Goal: Task Accomplishment & Management: Use online tool/utility

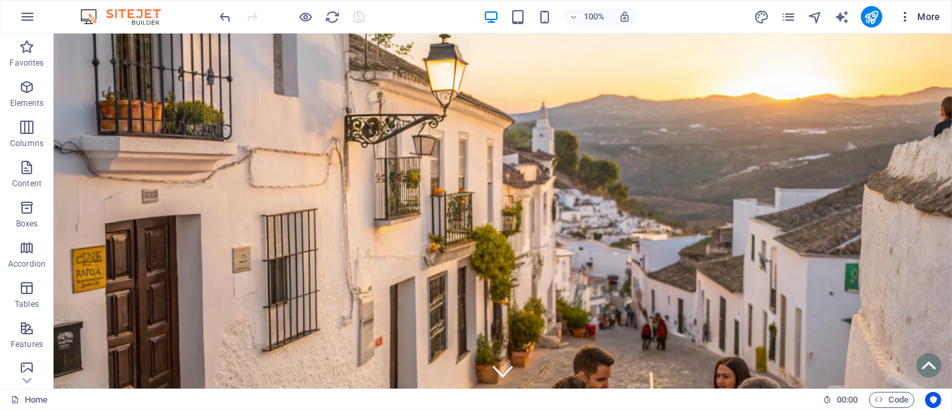
click at [915, 6] on button "More" at bounding box center [919, 16] width 53 height 21
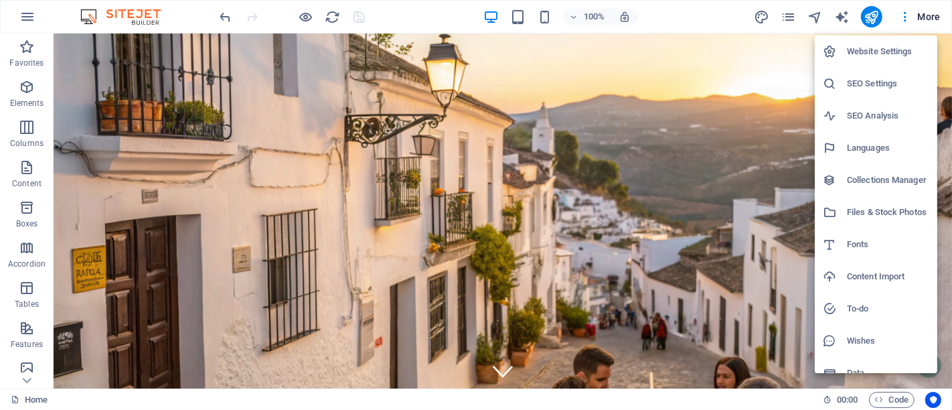
click at [792, 12] on div at bounding box center [476, 205] width 952 height 410
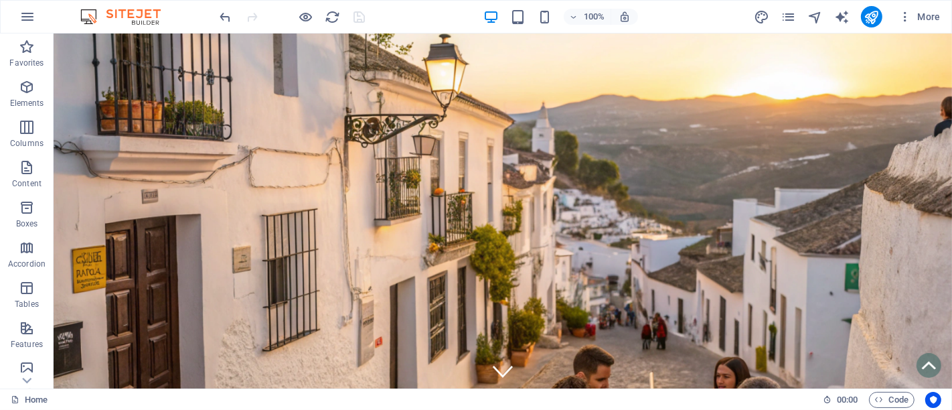
click at [793, 18] on icon "pages" at bounding box center [788, 16] width 15 height 15
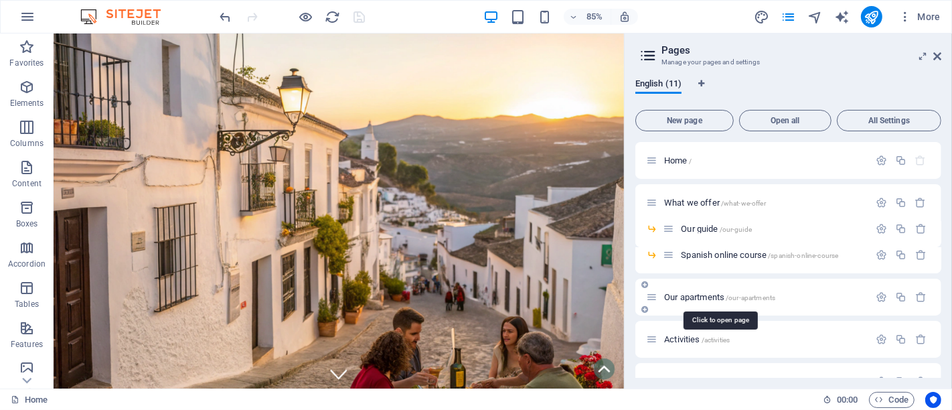
click at [710, 294] on span "Our apartments /our-apartments" at bounding box center [719, 297] width 111 height 10
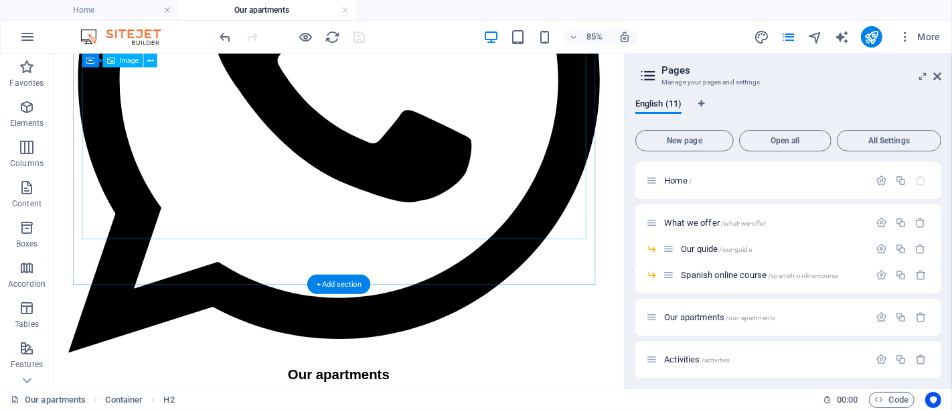
scroll to position [670, 0]
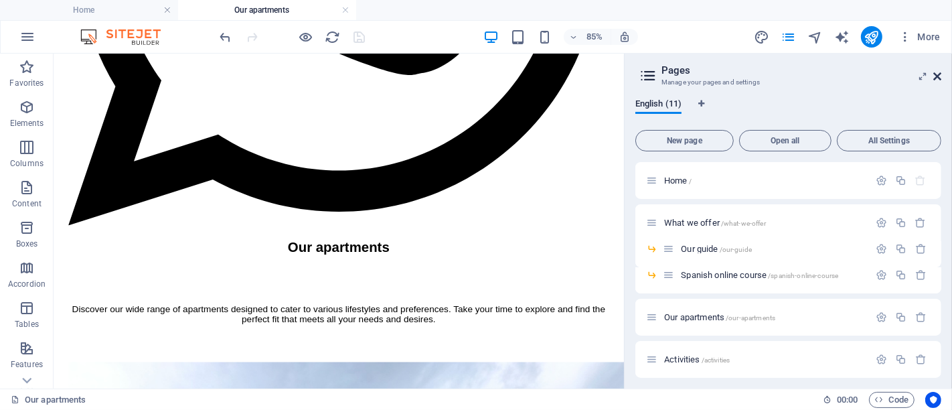
click at [941, 77] on icon at bounding box center [937, 76] width 8 height 11
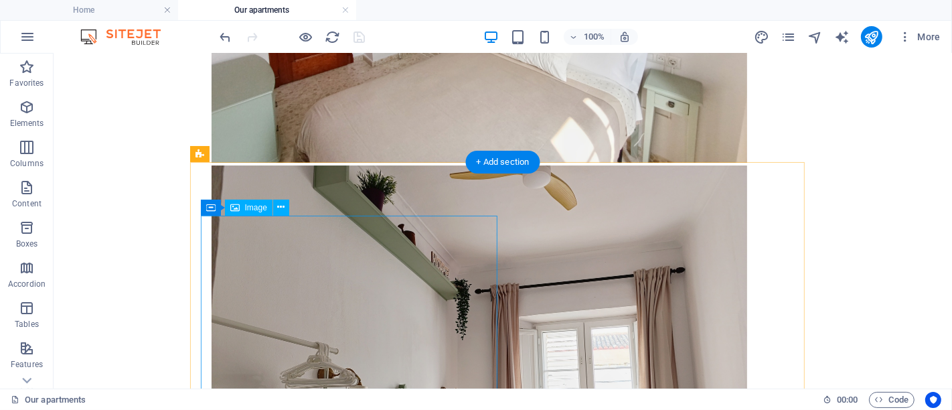
scroll to position [3868, 0]
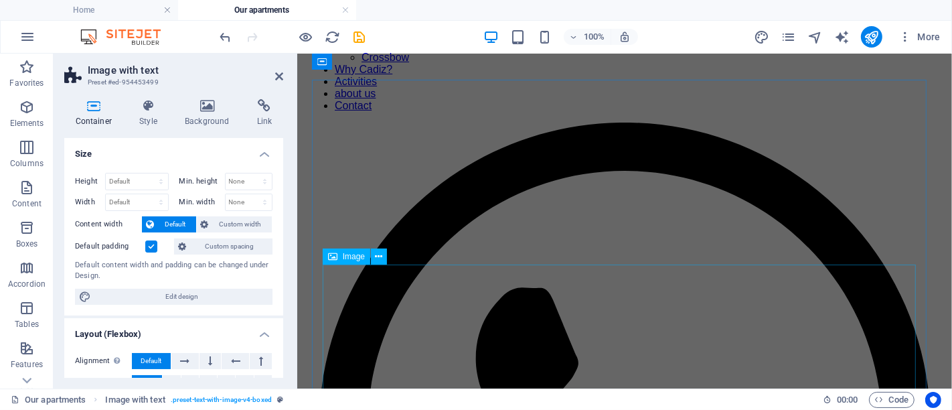
scroll to position [82, 0]
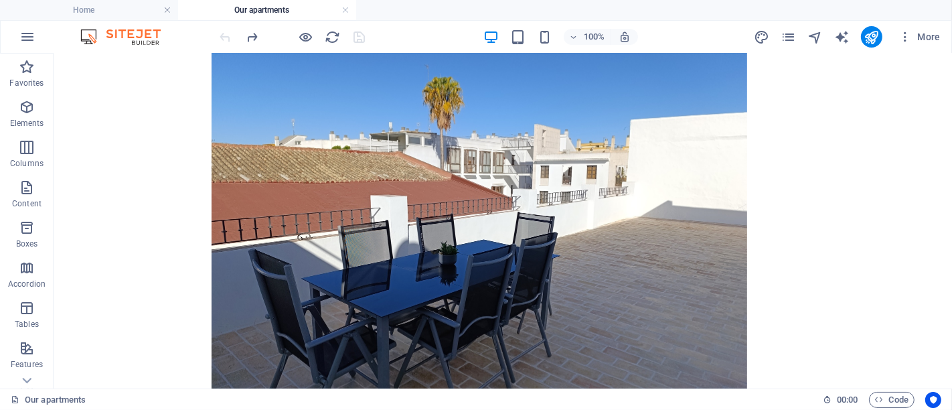
scroll to position [10502, 0]
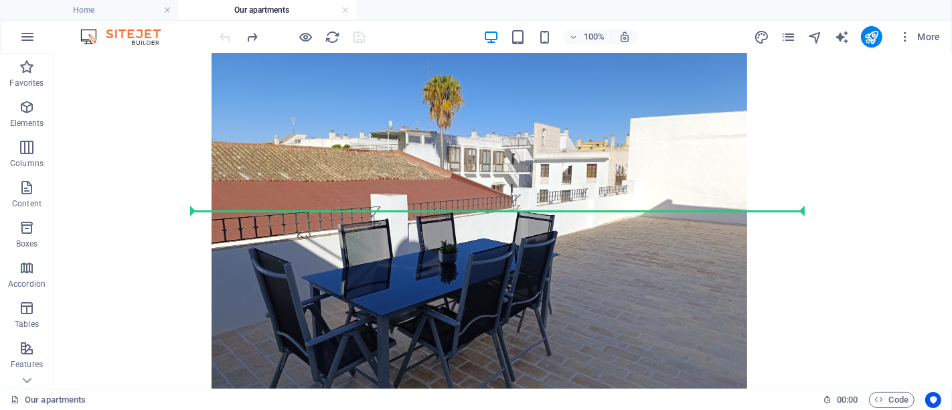
drag, startPoint x: 270, startPoint y: 252, endPoint x: 357, endPoint y: 252, distance: 87.0
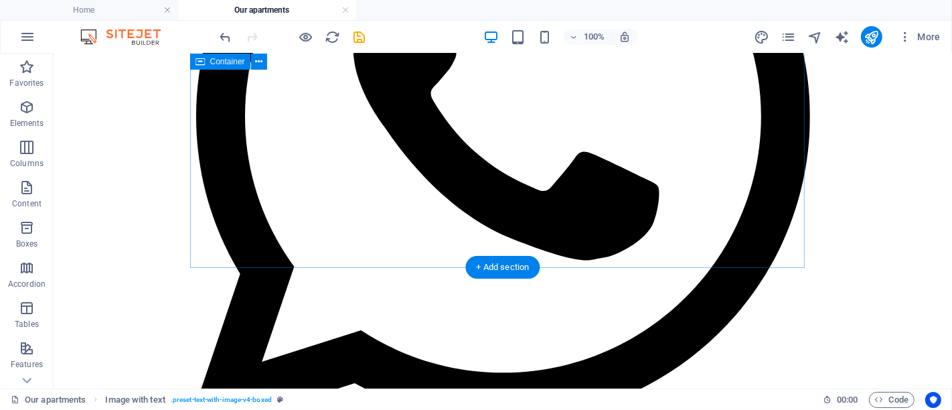
scroll to position [562, 0]
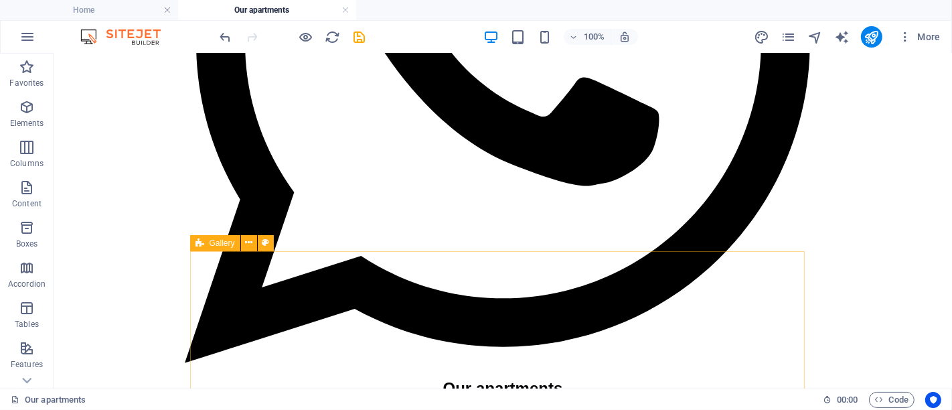
click at [206, 244] on div "Gallery" at bounding box center [215, 243] width 50 height 16
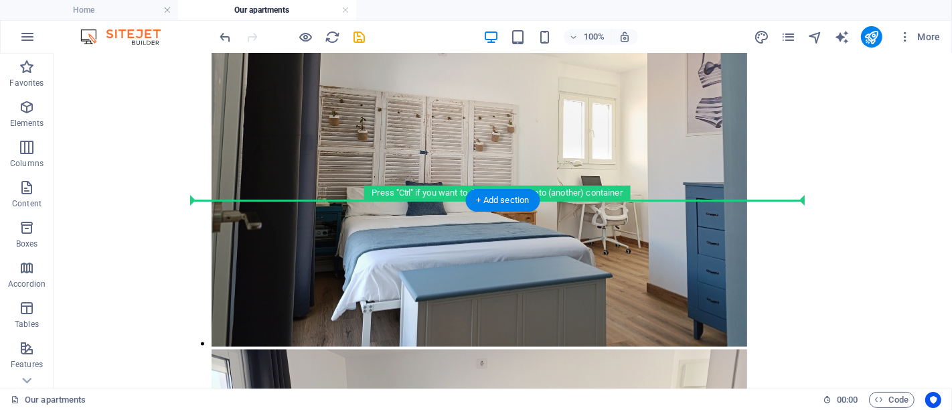
scroll to position [10506, 0]
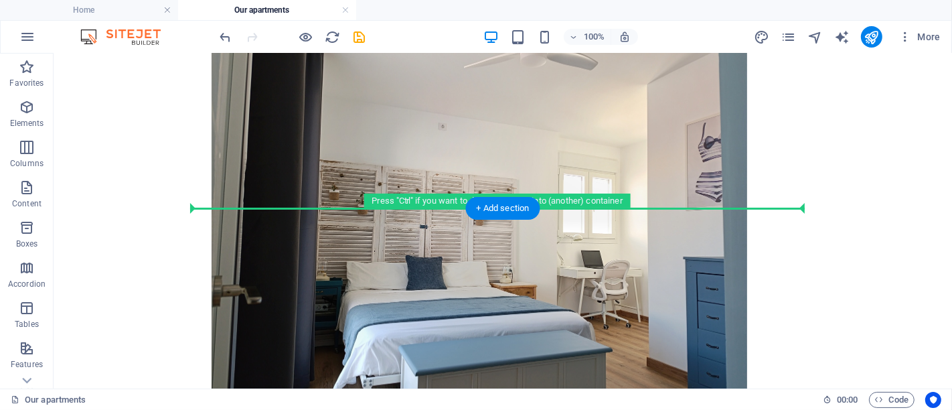
drag, startPoint x: 259, startPoint y: 297, endPoint x: 388, endPoint y: 169, distance: 181.3
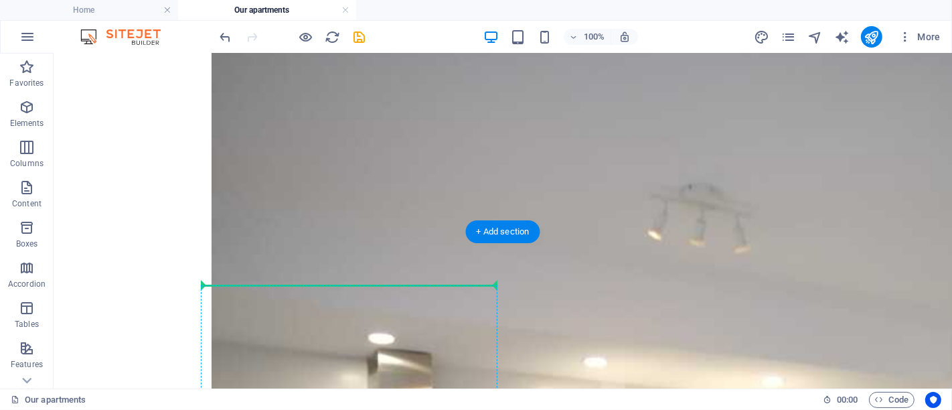
scroll to position [10533, 0]
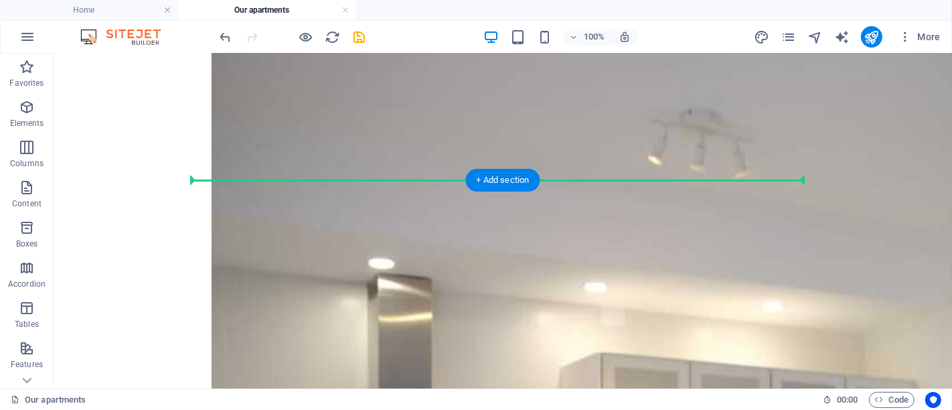
drag, startPoint x: 268, startPoint y: 331, endPoint x: 399, endPoint y: 204, distance: 182.3
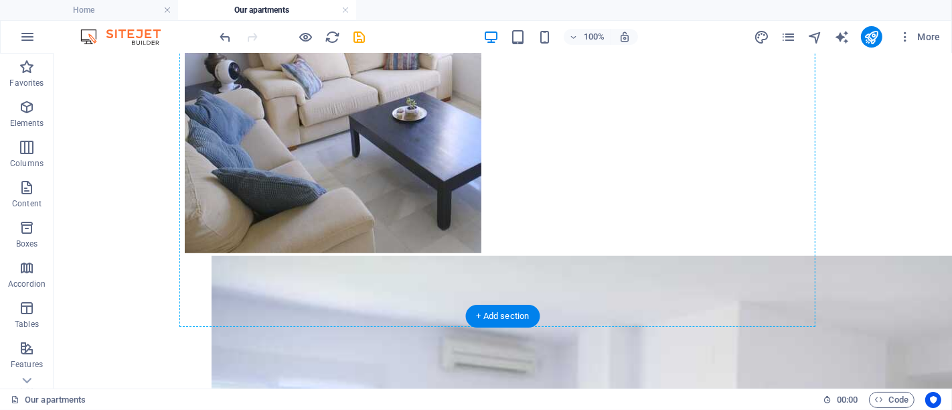
scroll to position [9305, 0]
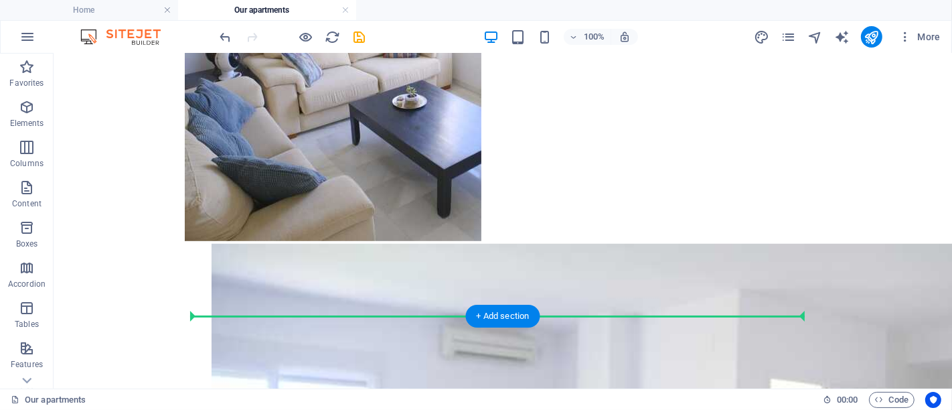
drag, startPoint x: 273, startPoint y: 230, endPoint x: 396, endPoint y: 323, distance: 154.4
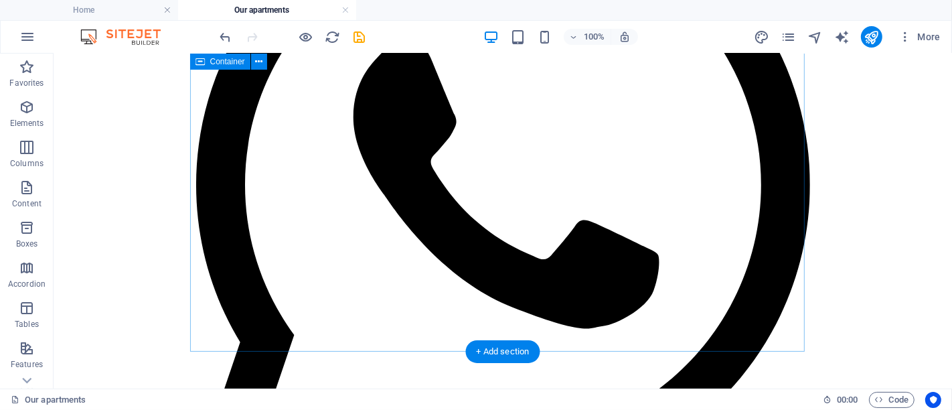
scroll to position [494, 0]
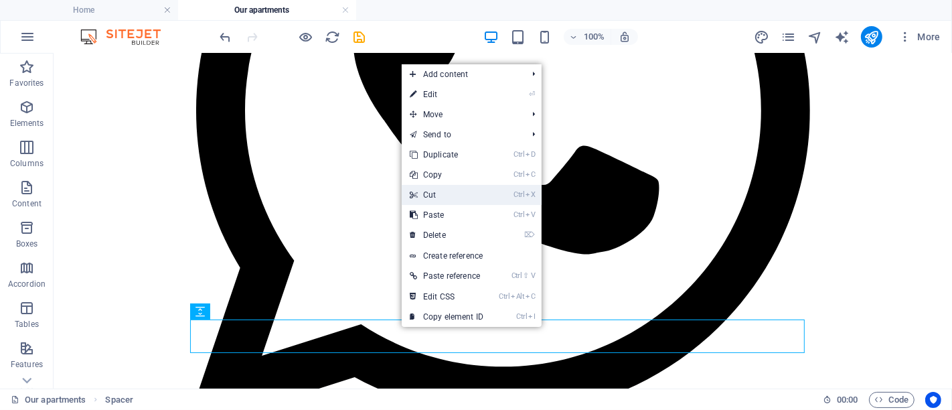
click at [453, 187] on link "Ctrl X Cut" at bounding box center [447, 195] width 90 height 20
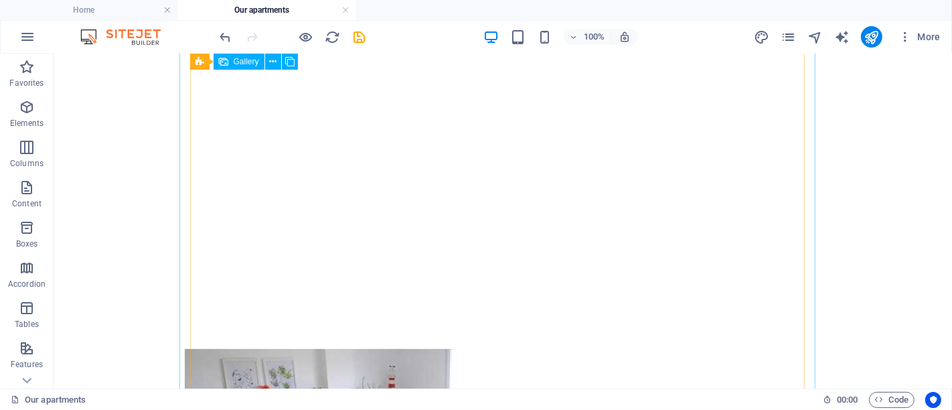
scroll to position [9347, 0]
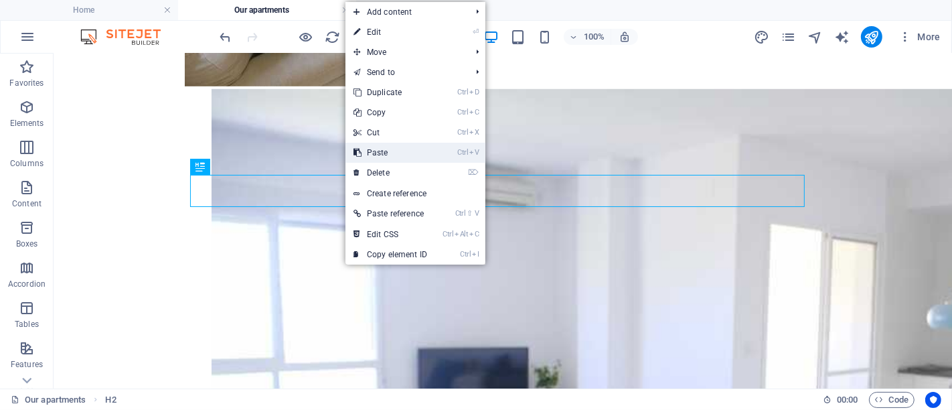
click at [377, 158] on link "Ctrl V Paste" at bounding box center [390, 153] width 90 height 20
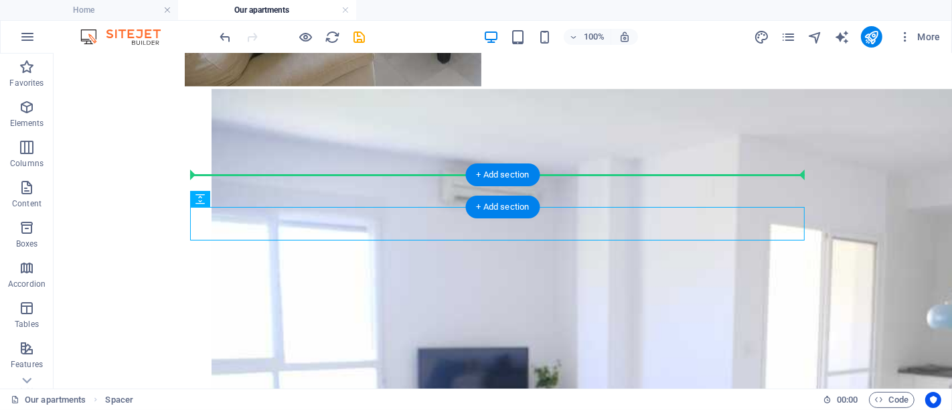
drag, startPoint x: 410, startPoint y: 228, endPoint x: 397, endPoint y: 182, distance: 47.5
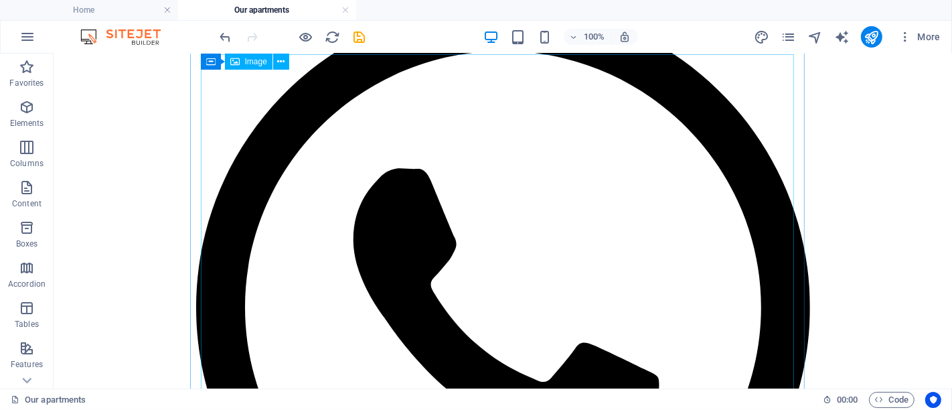
scroll to position [0, 0]
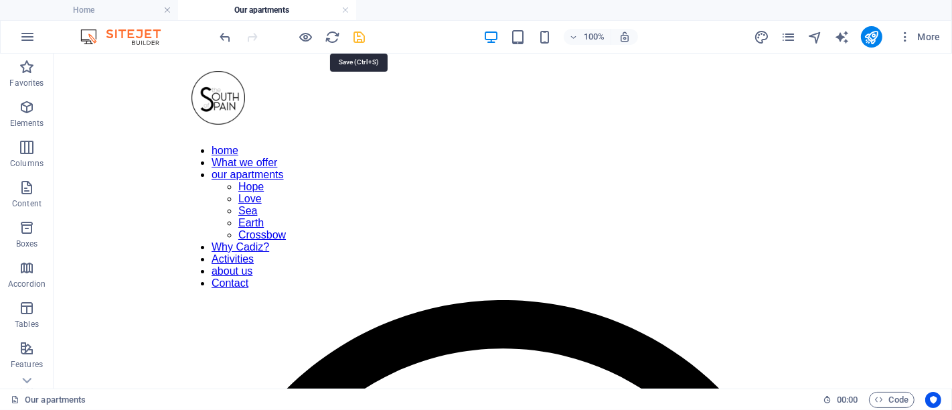
click at [356, 37] on icon "save" at bounding box center [359, 36] width 15 height 15
click at [344, 15] on link at bounding box center [345, 10] width 8 height 13
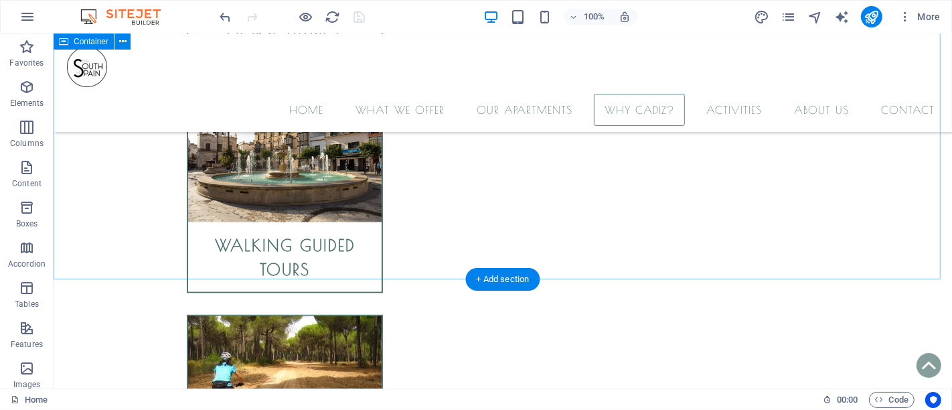
scroll to position [5408, 0]
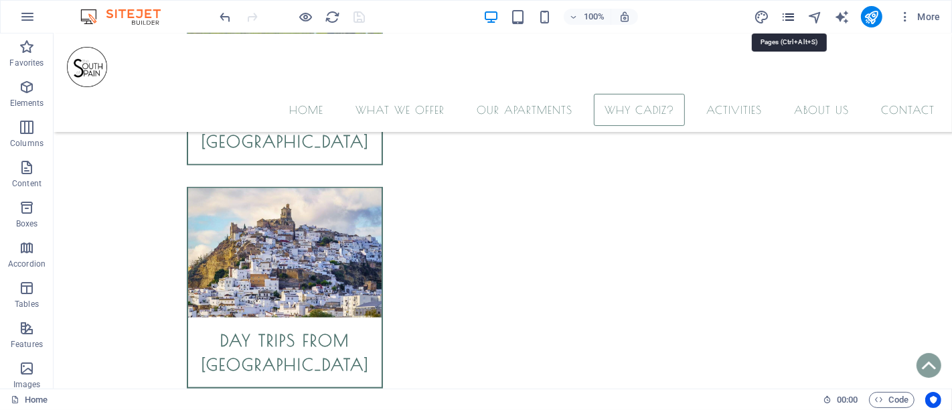
click at [789, 21] on icon "pages" at bounding box center [788, 16] width 15 height 15
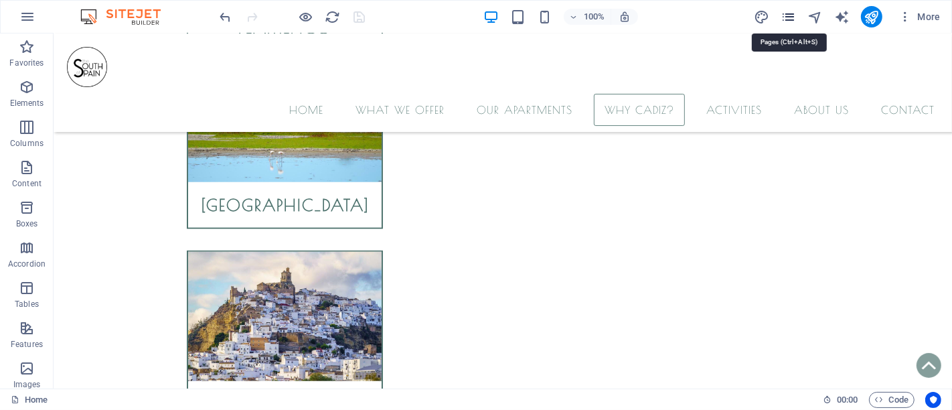
scroll to position [5440, 0]
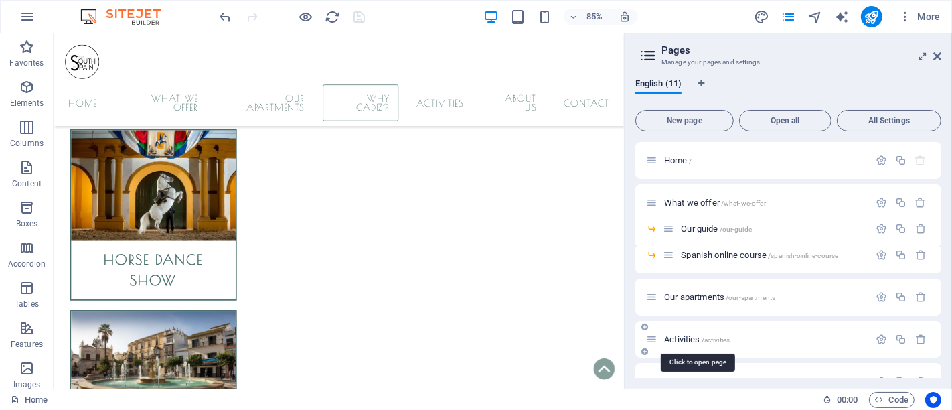
click at [686, 339] on span "Activities /activities" at bounding box center [697, 339] width 66 height 10
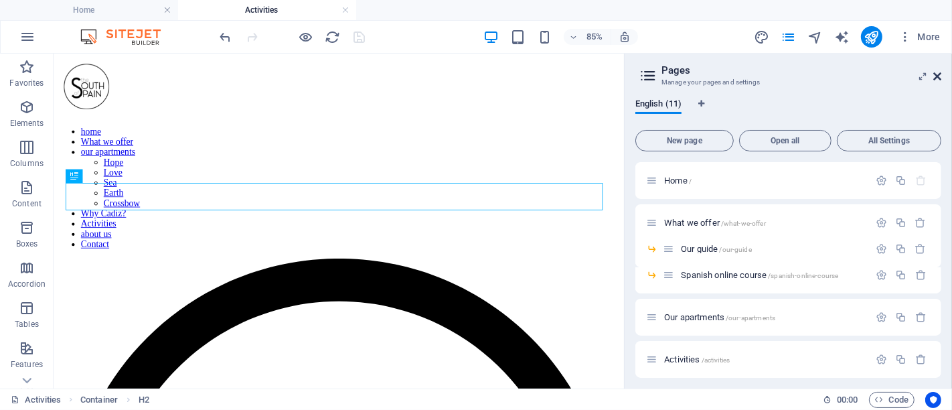
scroll to position [0, 0]
click at [938, 76] on icon at bounding box center [937, 76] width 8 height 11
